Goal: Task Accomplishment & Management: Use online tool/utility

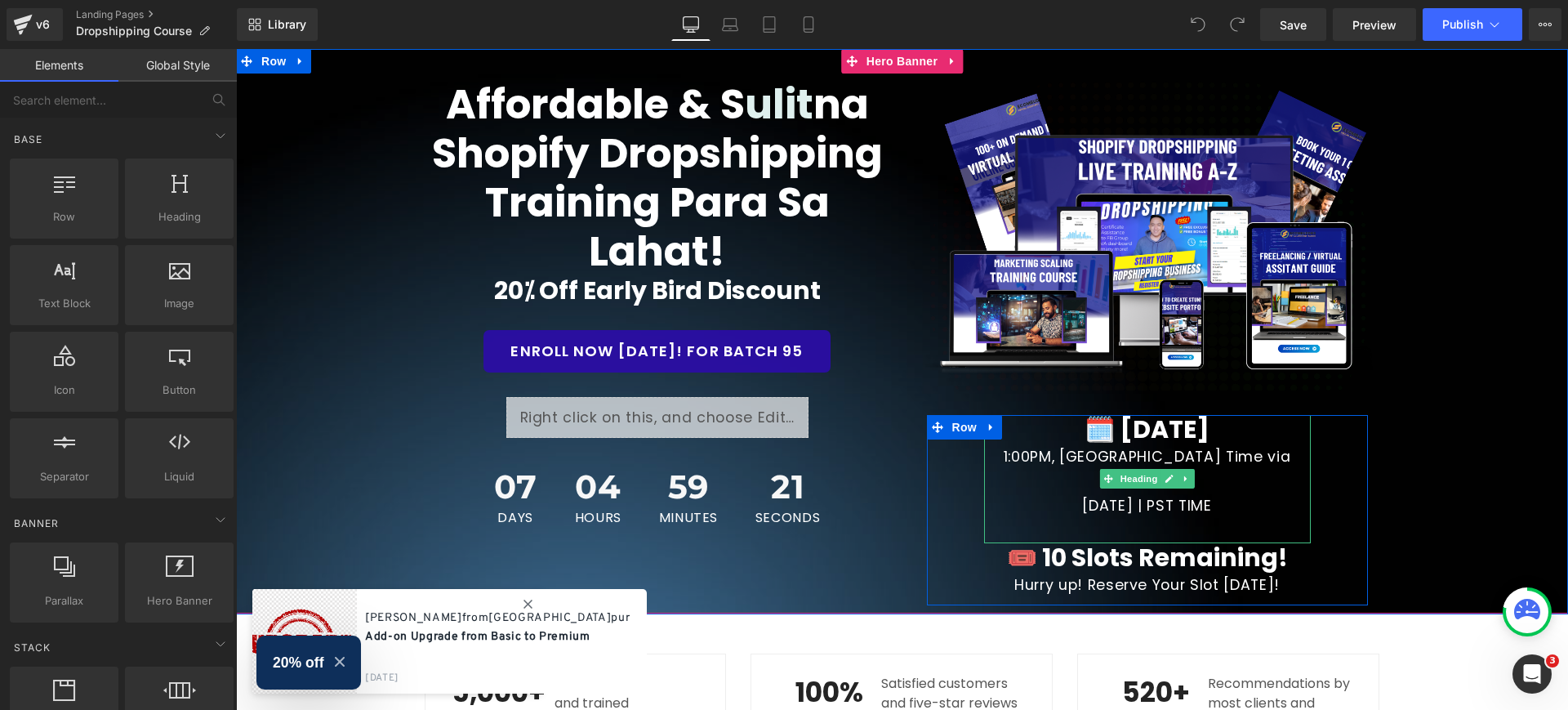
click at [1182, 436] on span "🗓️ [DATE]" at bounding box center [1146, 429] width 125 height 35
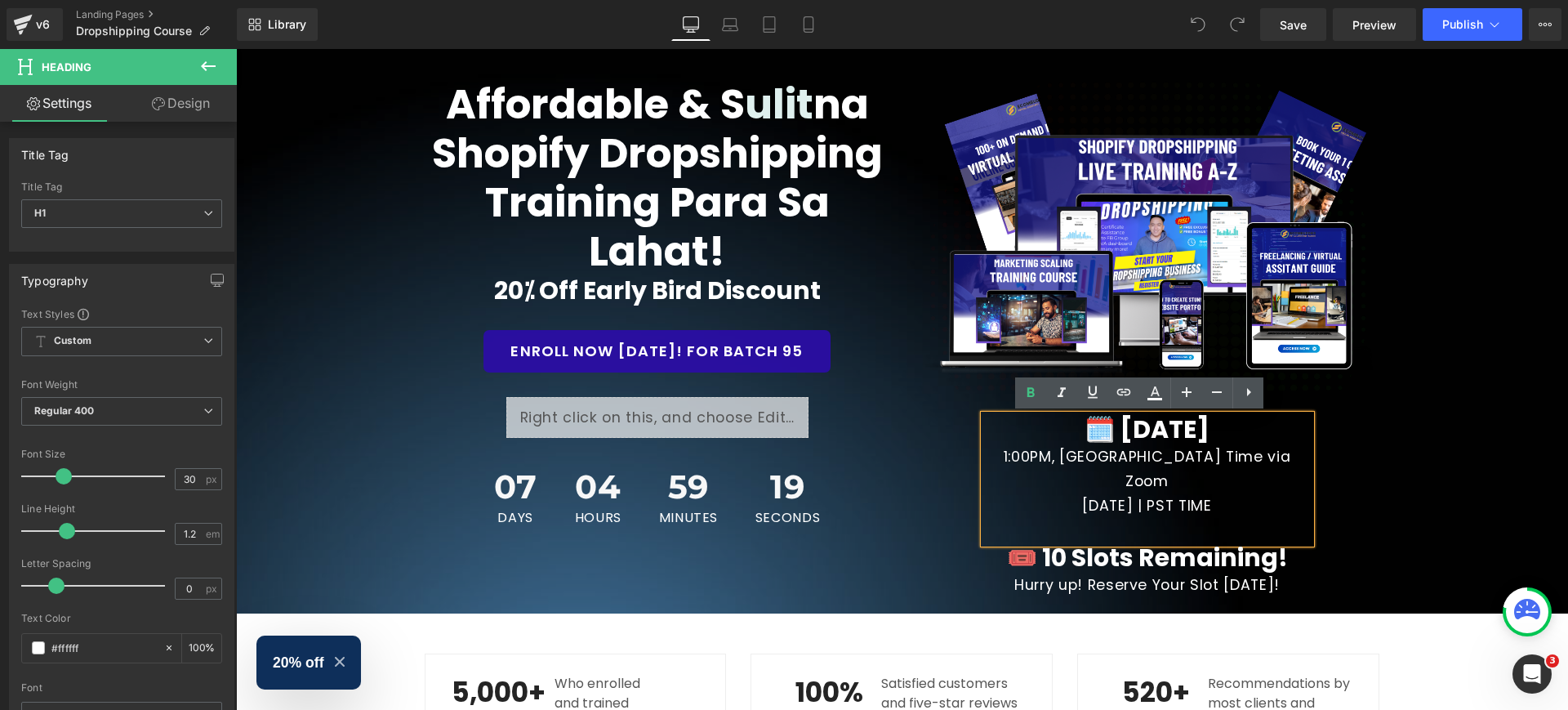
click at [1185, 423] on span "🗓️ [DATE]" at bounding box center [1146, 429] width 125 height 35
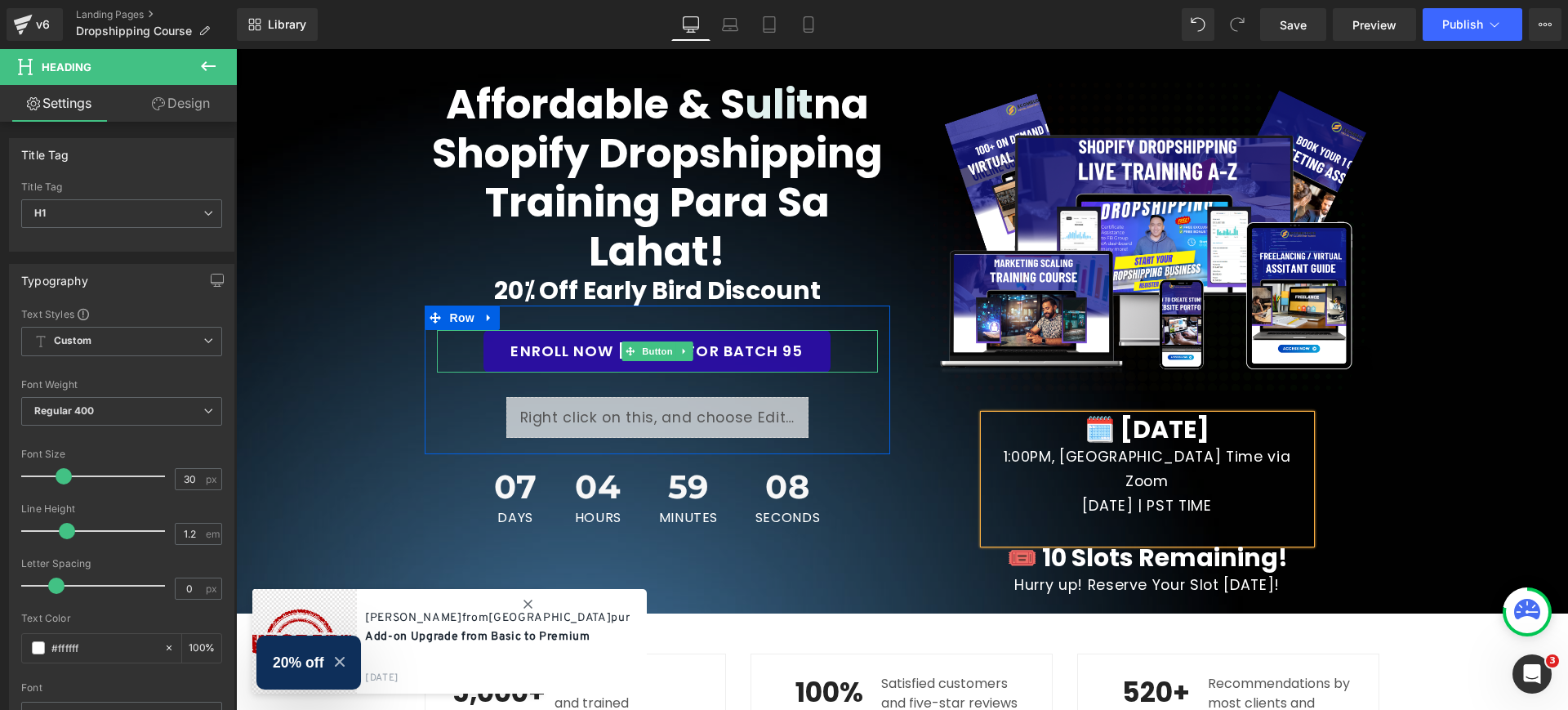
click at [803, 342] on link "ENROLL NOW [DATE]! FOR BATCH 95" at bounding box center [657, 351] width 347 height 43
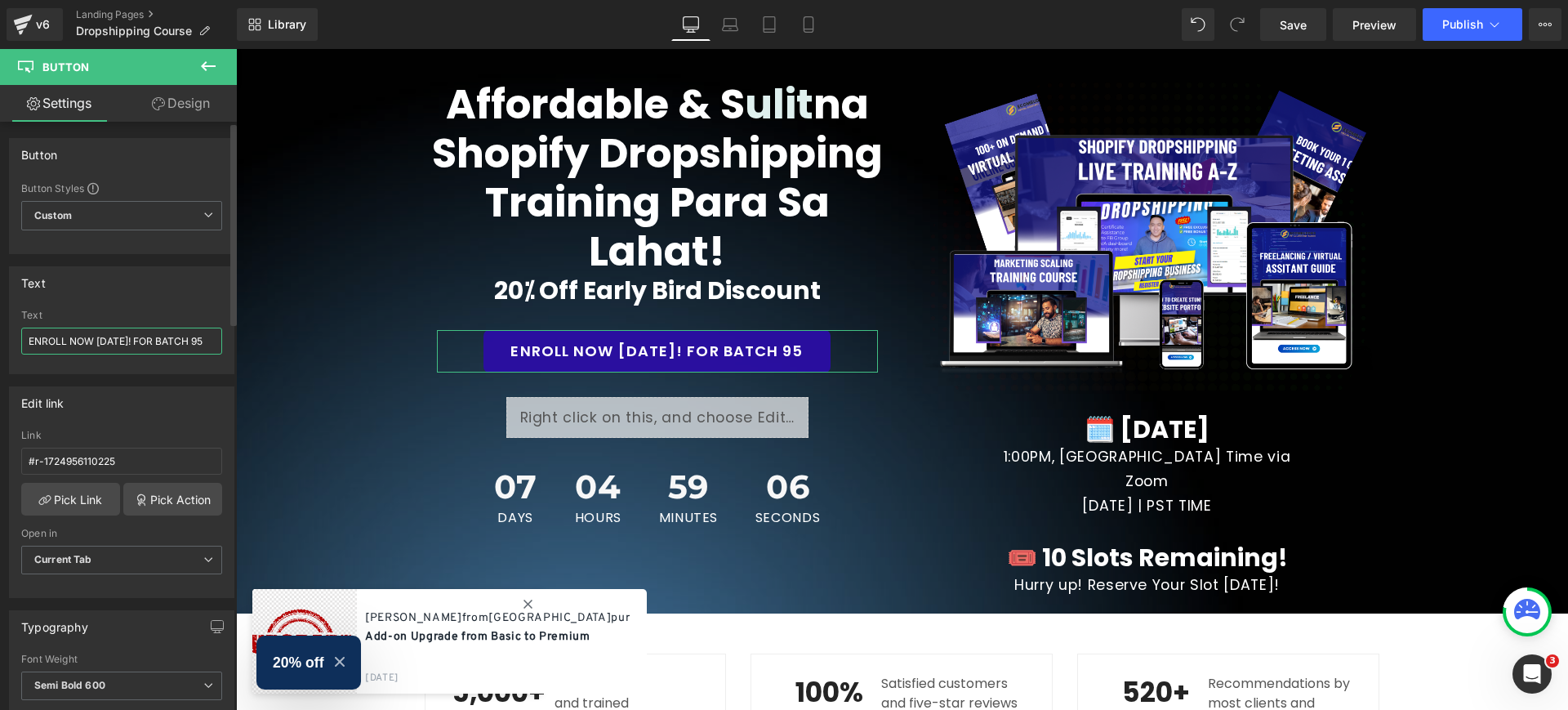
click at [208, 339] on input "ENROLL NOW [DATE]! FOR BATCH 95" at bounding box center [121, 341] width 201 height 27
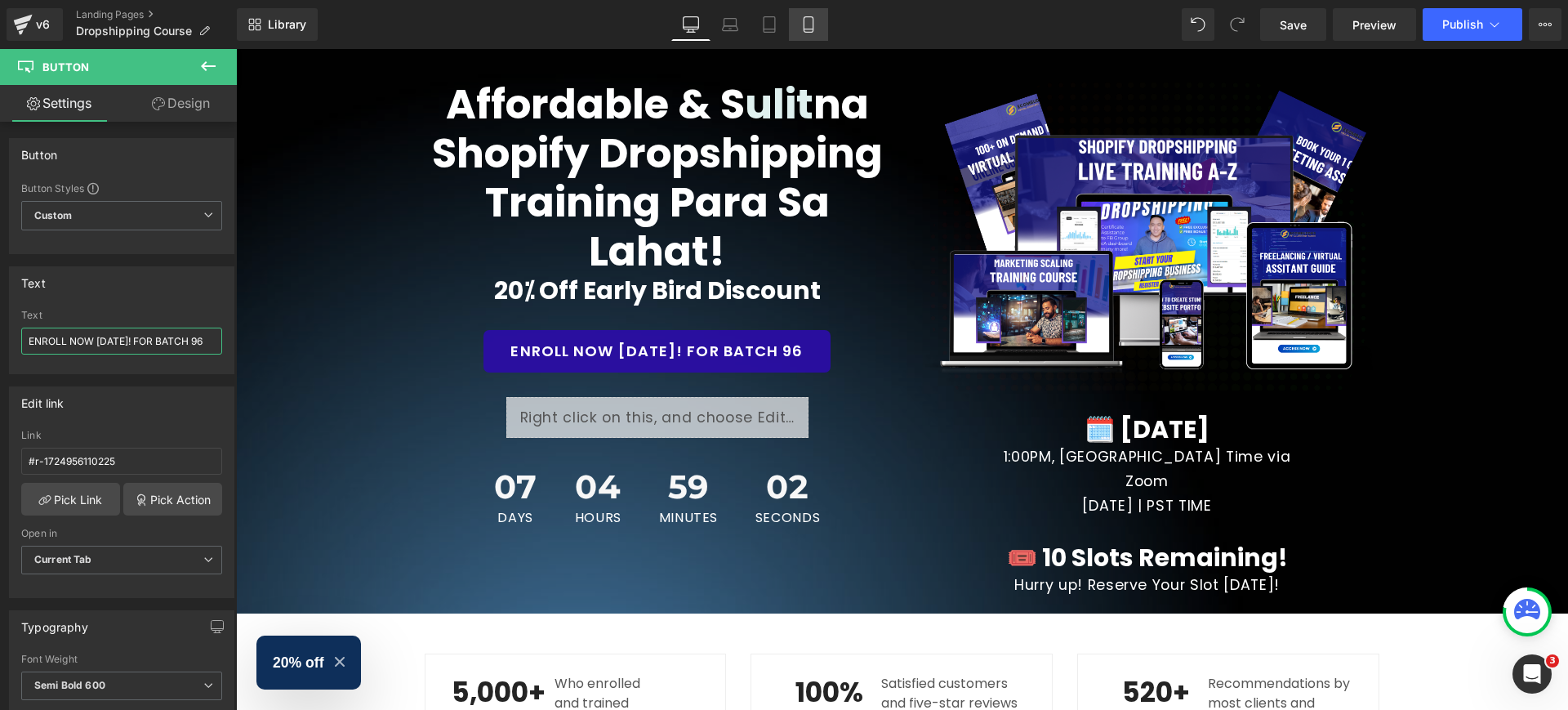
type input "ENROLL NOW [DATE]! FOR BATCH 96"
click at [809, 15] on link "Mobile" at bounding box center [808, 24] width 39 height 33
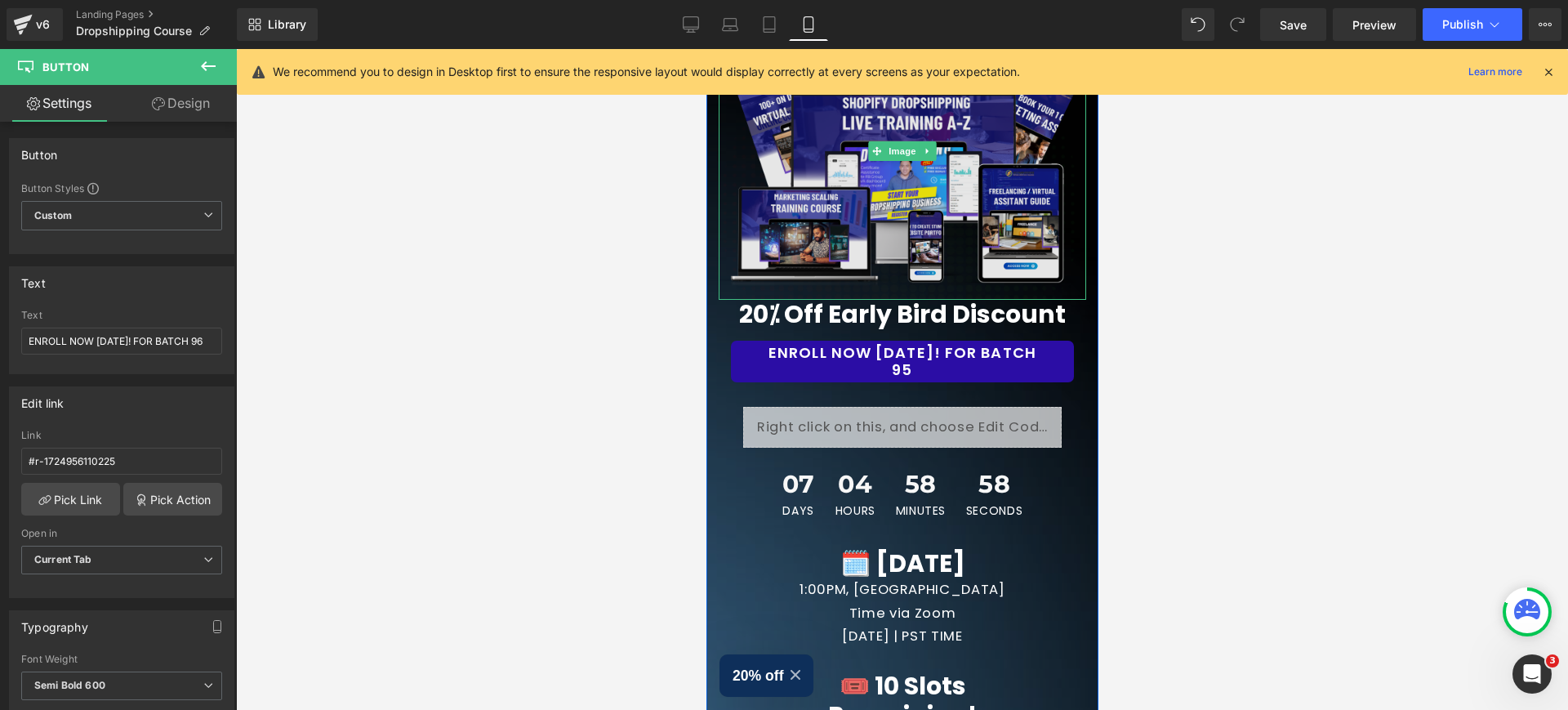
scroll to position [204, 0]
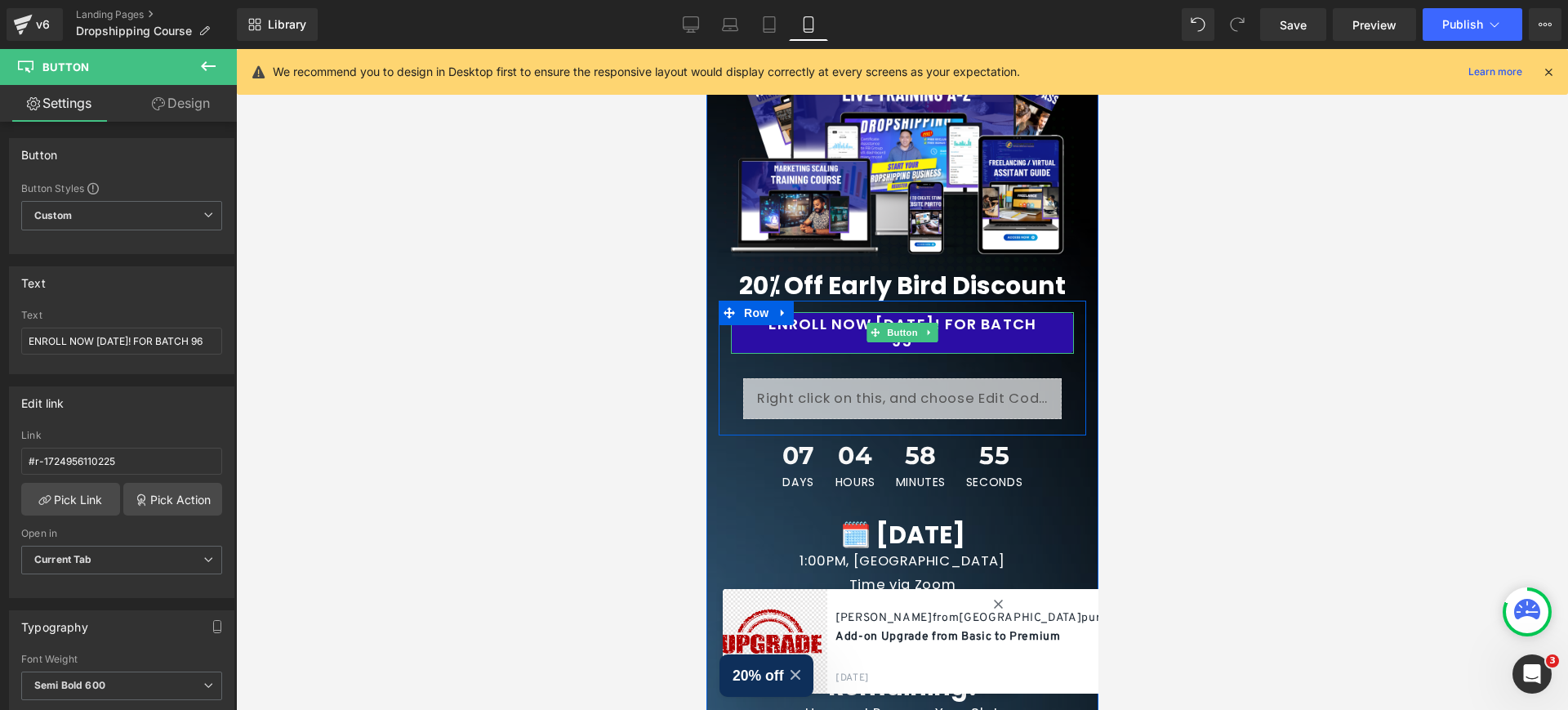
drag, startPoint x: 884, startPoint y: 401, endPoint x: 995, endPoint y: 327, distance: 133.4
click at [995, 327] on link "ENROLL NOW [DATE]! FOR BATCH 95" at bounding box center [901, 333] width 343 height 43
click at [213, 336] on input "ENROLL NOW [DATE]! FOR BATCH 95" at bounding box center [121, 341] width 201 height 27
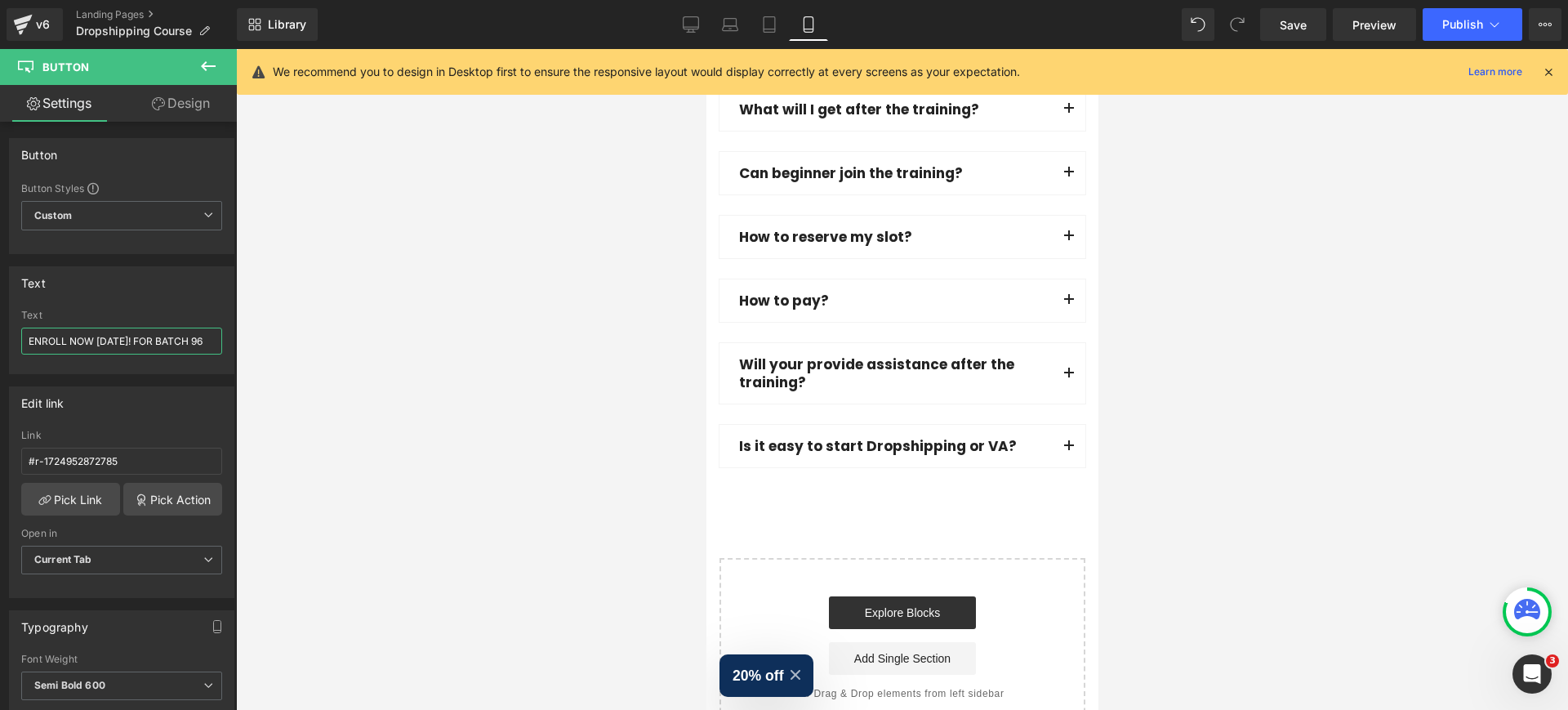
scroll to position [12910, 0]
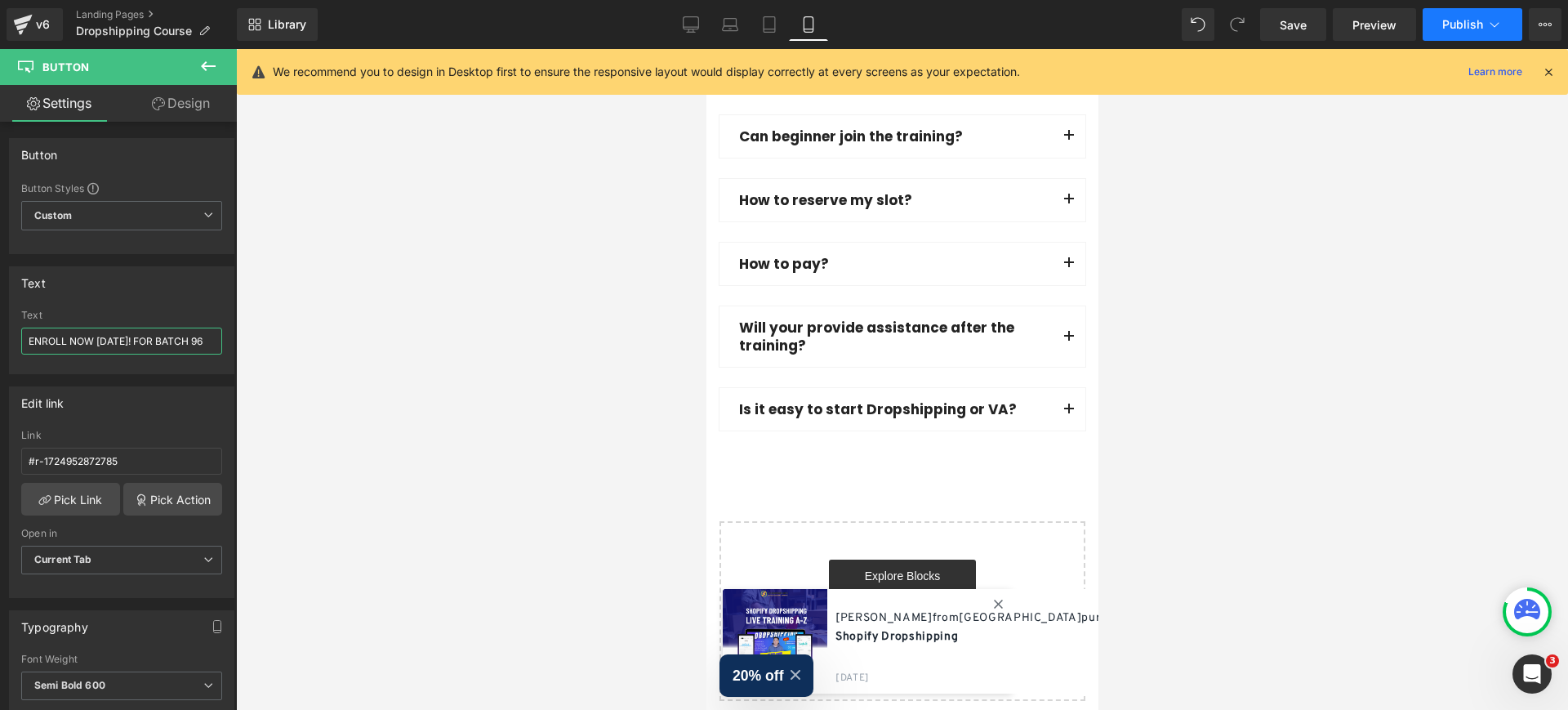
type input "ENROLL NOW [DATE]! FOR BATCH 96"
click at [1454, 19] on span "Publish" at bounding box center [1463, 24] width 41 height 13
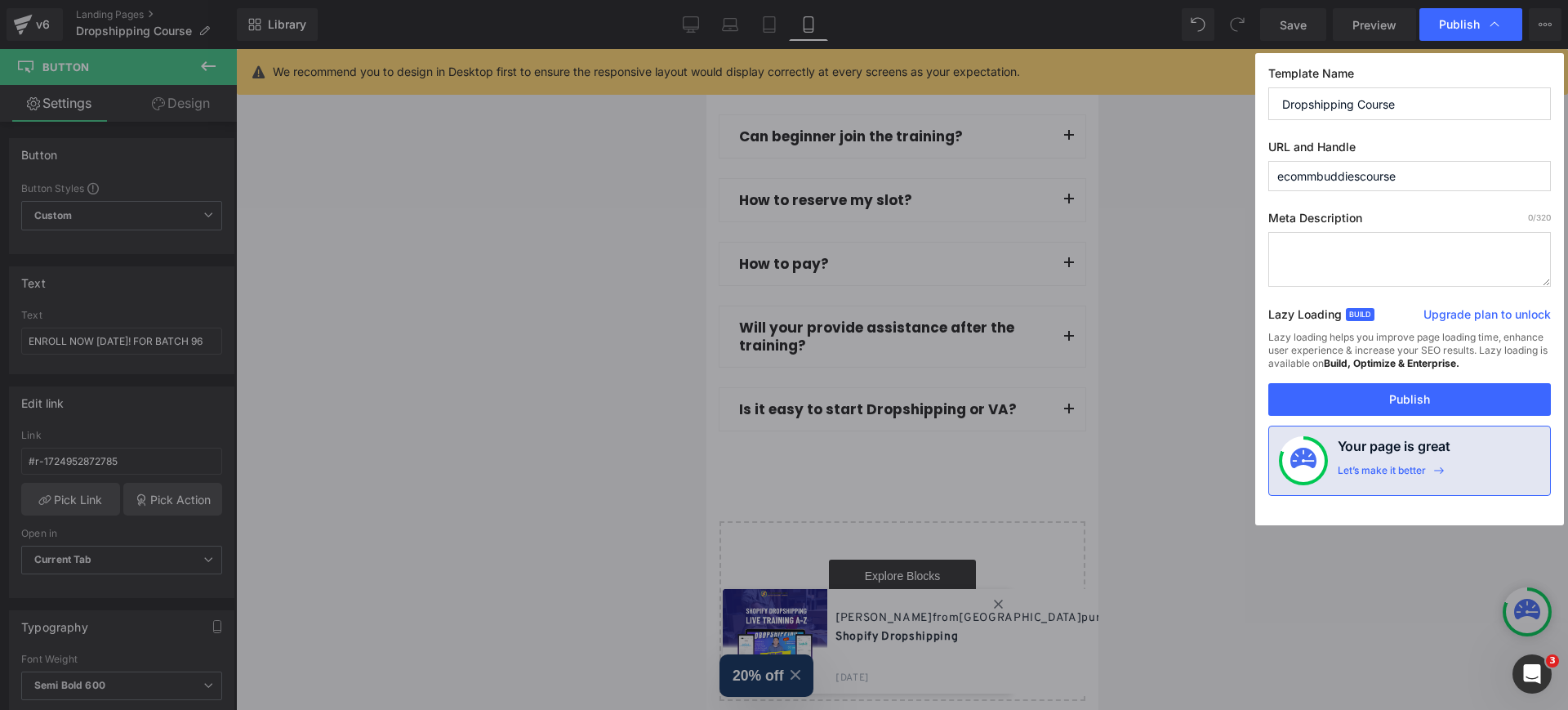
click at [1398, 405] on button "Publish" at bounding box center [1409, 399] width 283 height 33
